Goal: Task Accomplishment & Management: Use online tool/utility

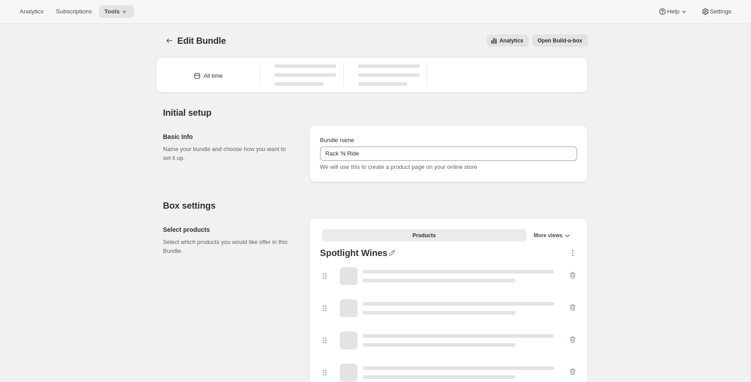
type input "Rack 'N Ride"
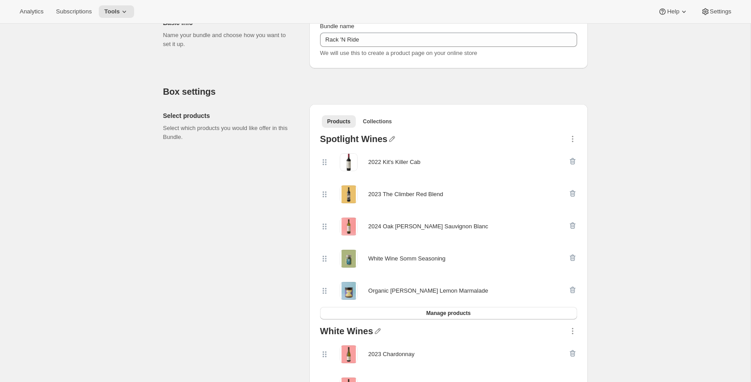
scroll to position [177, 0]
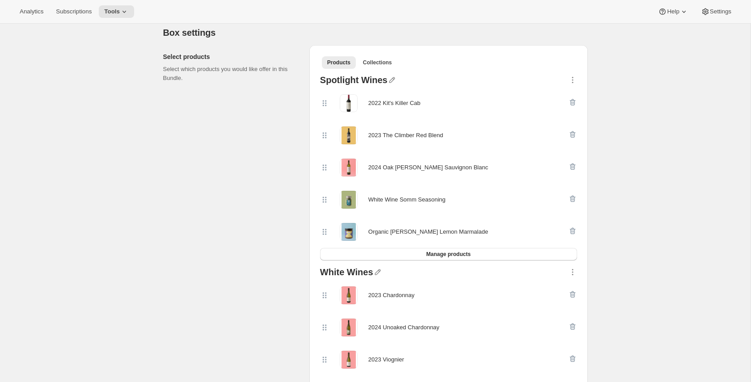
click at [230, 164] on div "Select products Select which products you would like offer in this Bundle." at bounding box center [232, 328] width 139 height 566
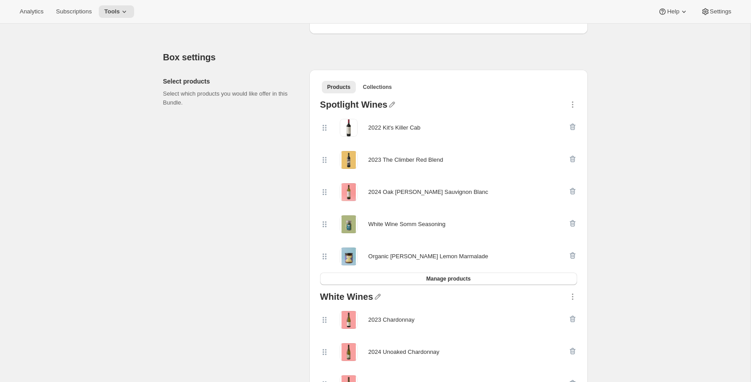
scroll to position [151, 0]
click at [573, 108] on icon "button" at bounding box center [572, 105] width 9 height 9
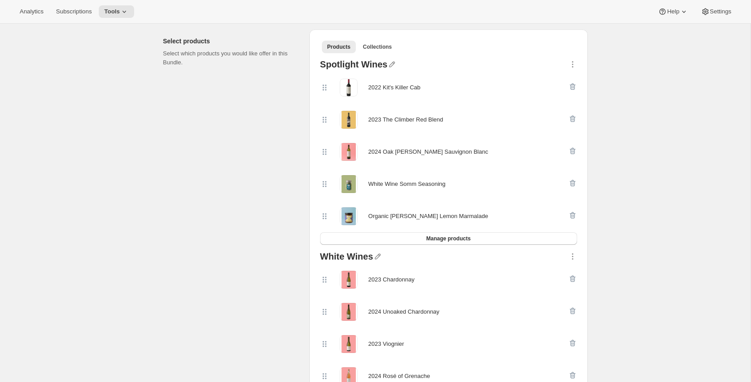
scroll to position [0, 0]
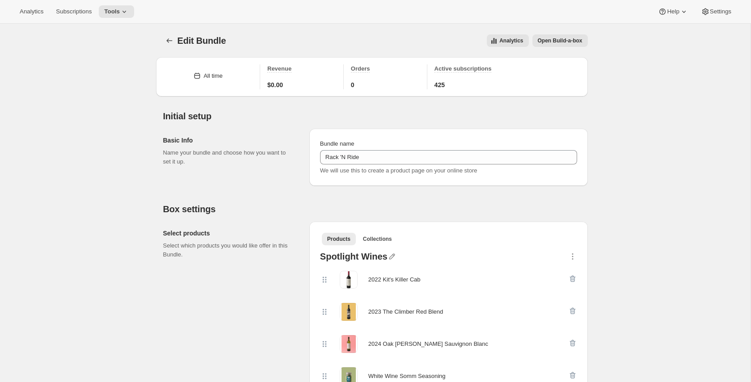
click at [258, 246] on p "Select which products you would like offer in this Bundle." at bounding box center [229, 250] width 132 height 18
copy div "Select which products you would like offer in this Bundle. Products Collections…"
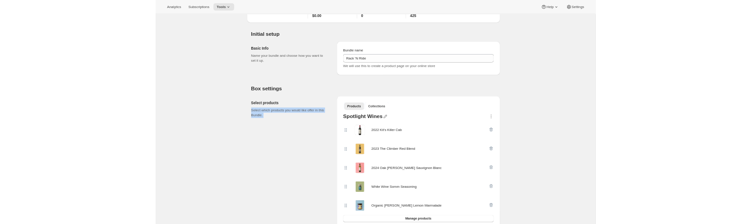
scroll to position [128, 0]
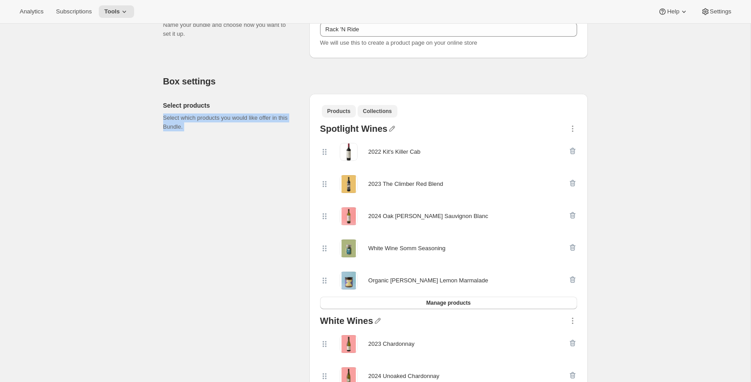
click at [383, 114] on span "Collections" at bounding box center [377, 111] width 29 height 7
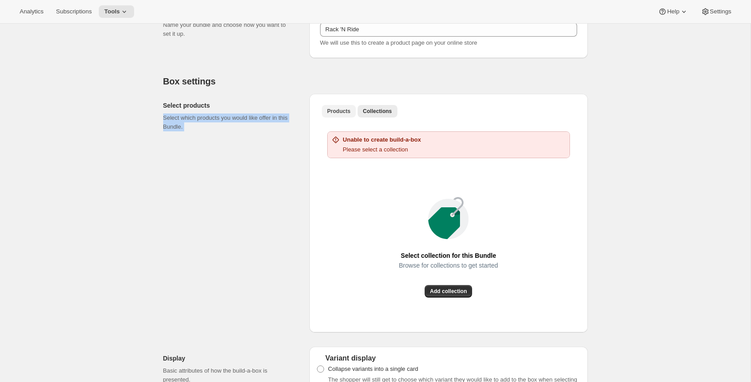
click at [347, 113] on span "Products" at bounding box center [338, 111] width 23 height 7
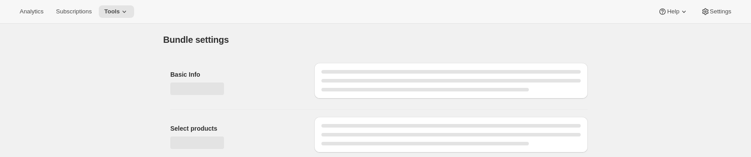
type input "Rack 'N Ride"
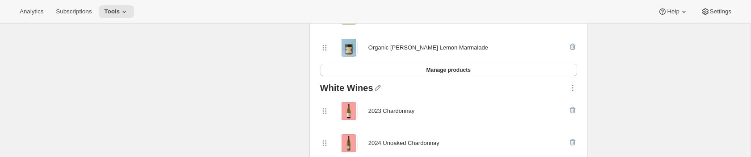
scroll to position [371, 0]
